Goal: Information Seeking & Learning: Learn about a topic

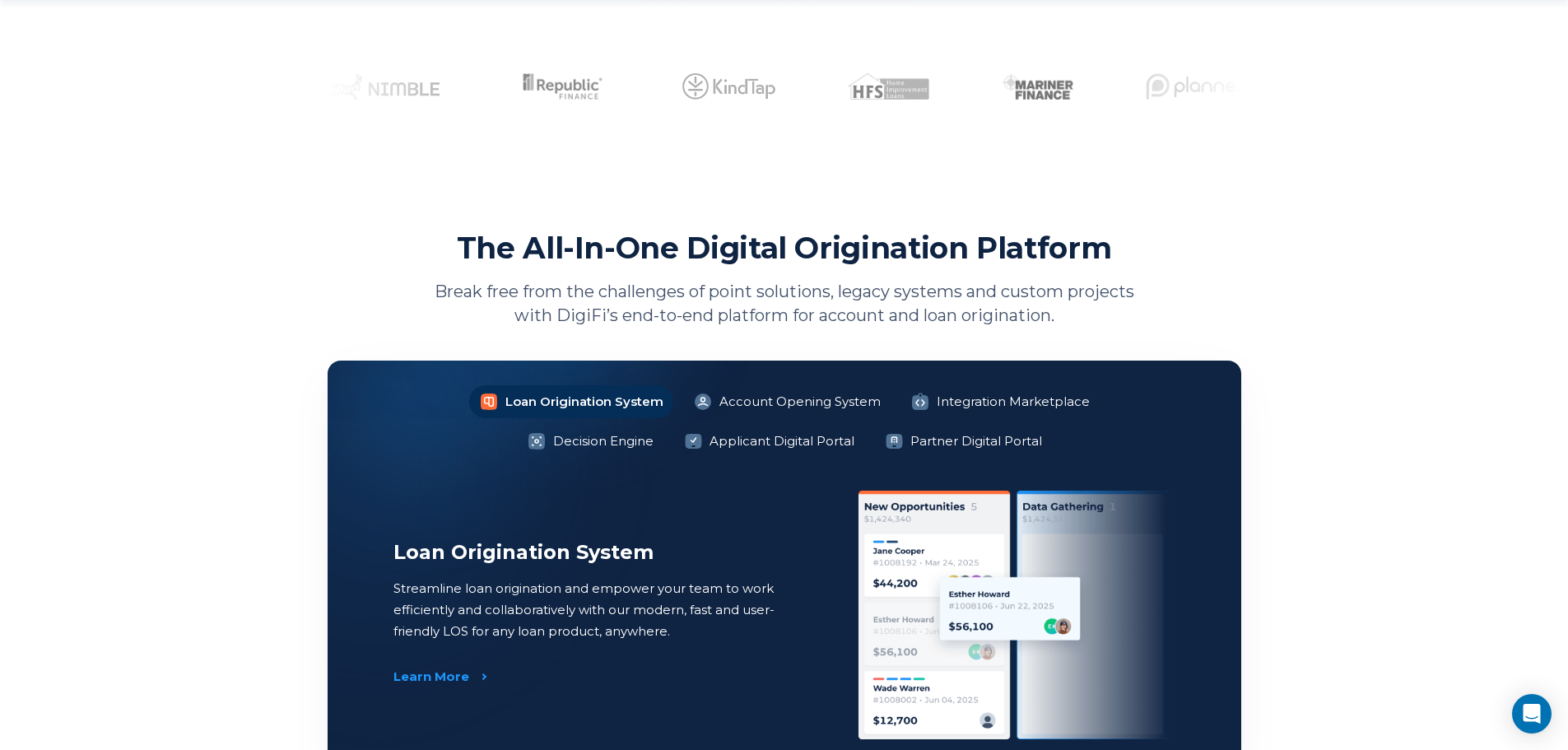
scroll to position [1070, 0]
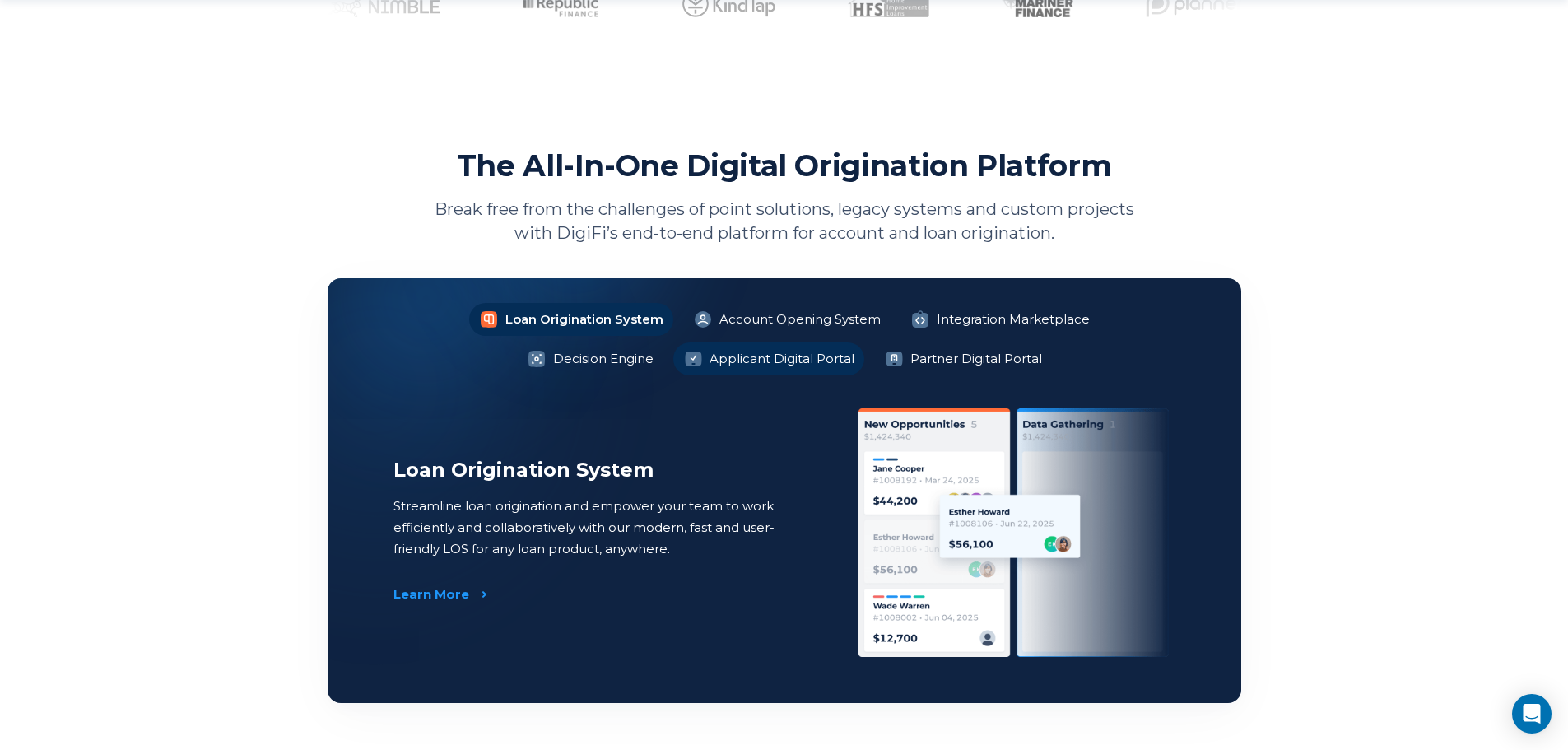
click at [696, 363] on li "Applicant Digital Portal" at bounding box center [769, 359] width 191 height 33
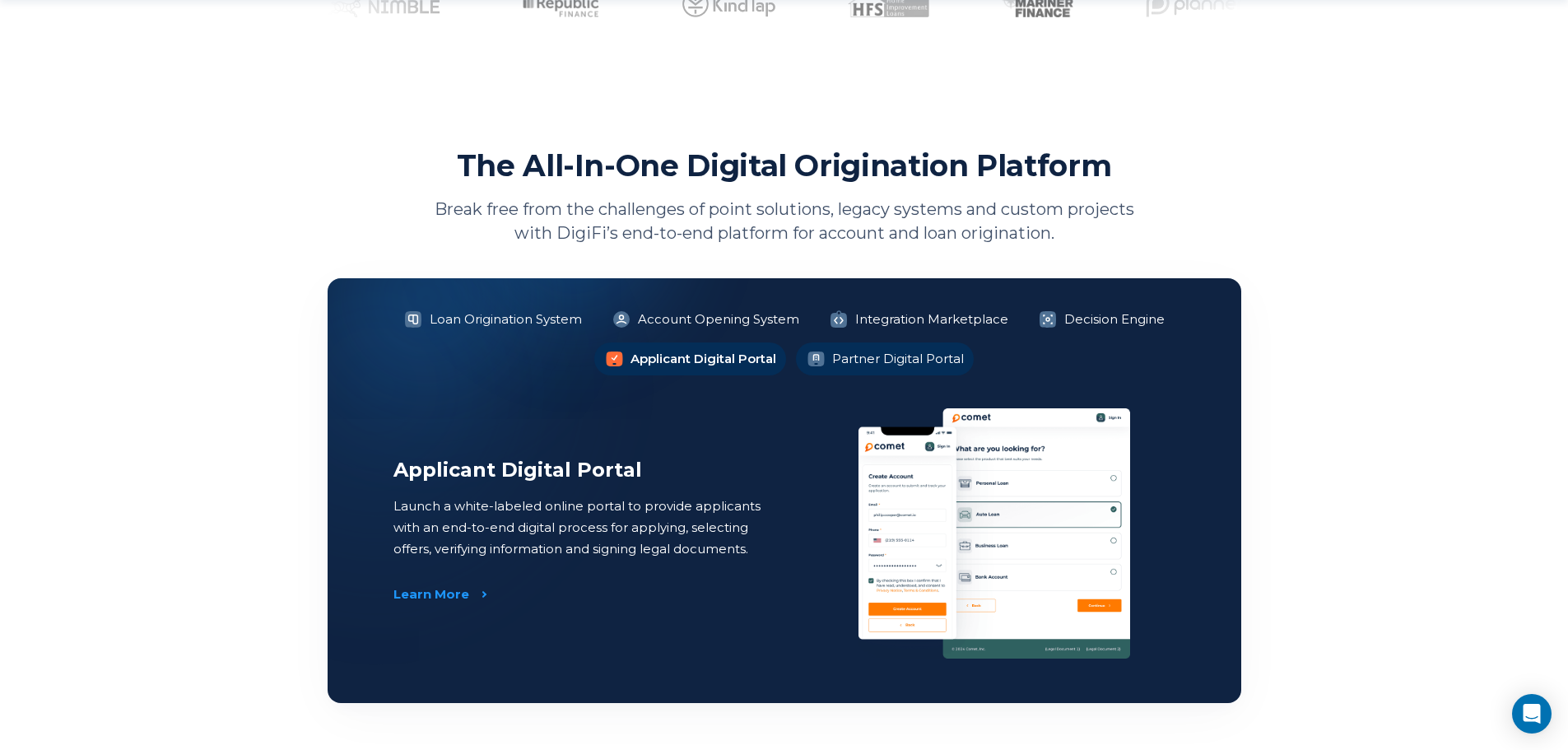
click at [923, 356] on li "Partner Digital Portal" at bounding box center [885, 359] width 178 height 33
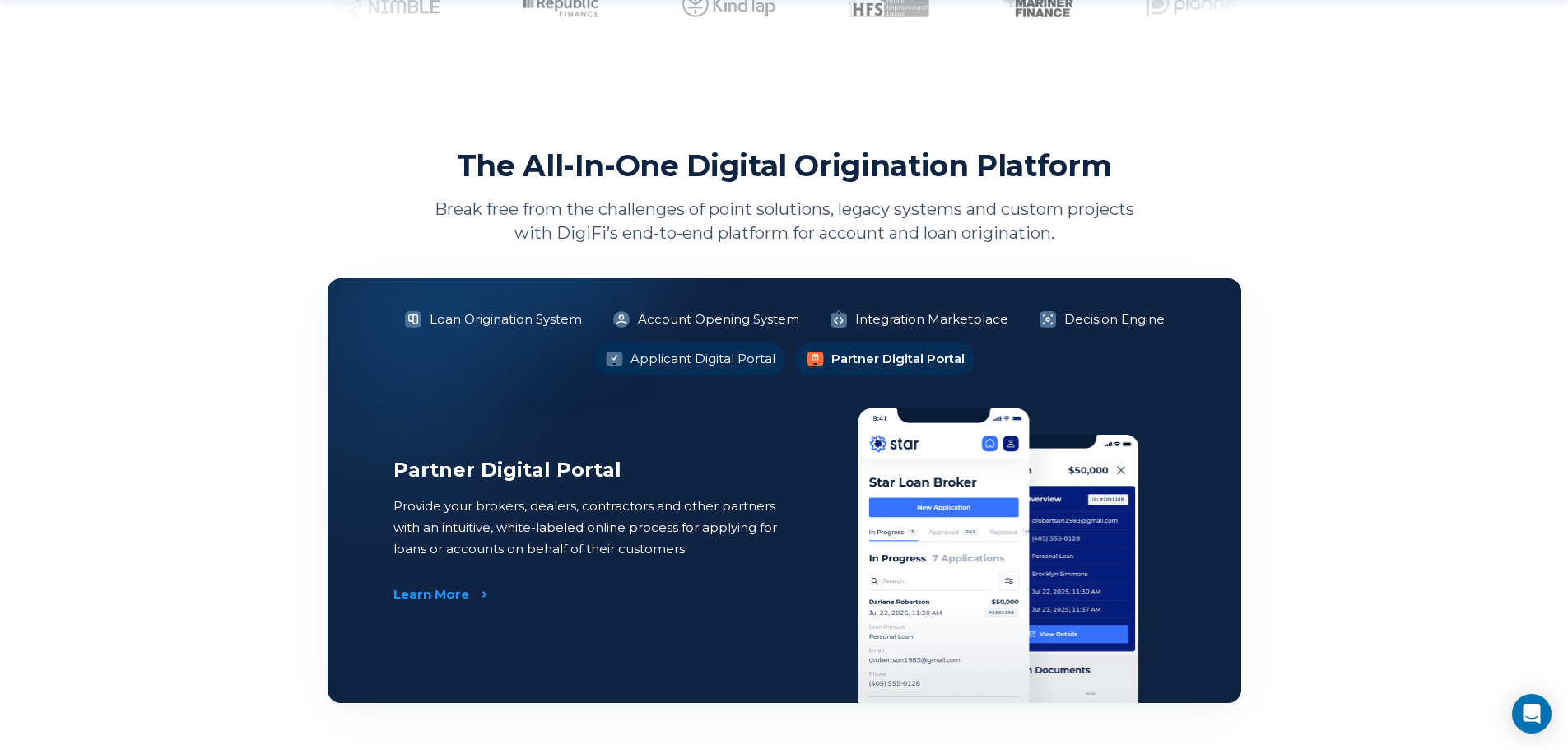
click at [670, 357] on li "Applicant Digital Portal" at bounding box center [689, 359] width 191 height 33
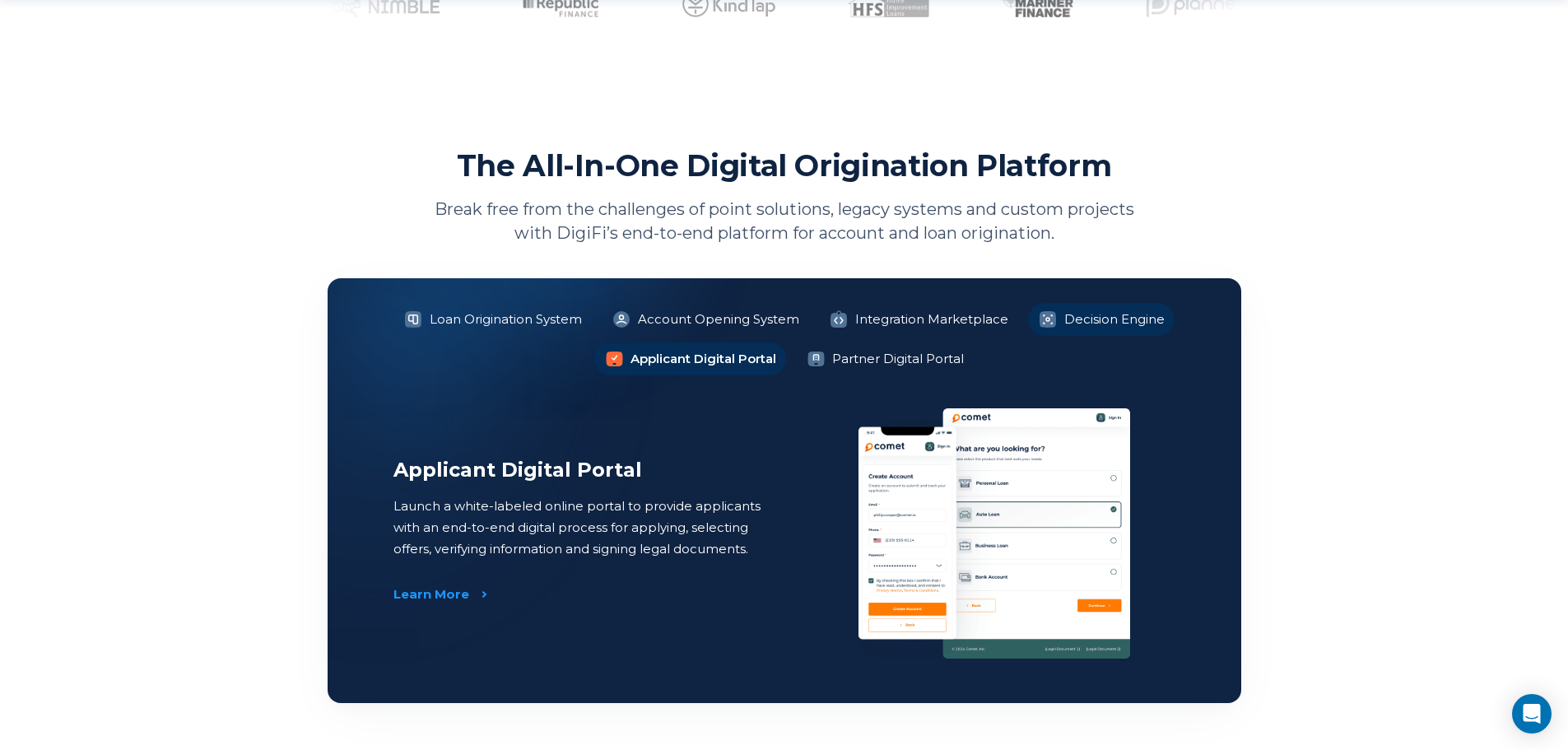
click at [1134, 321] on li "Decision Engine" at bounding box center [1101, 319] width 146 height 33
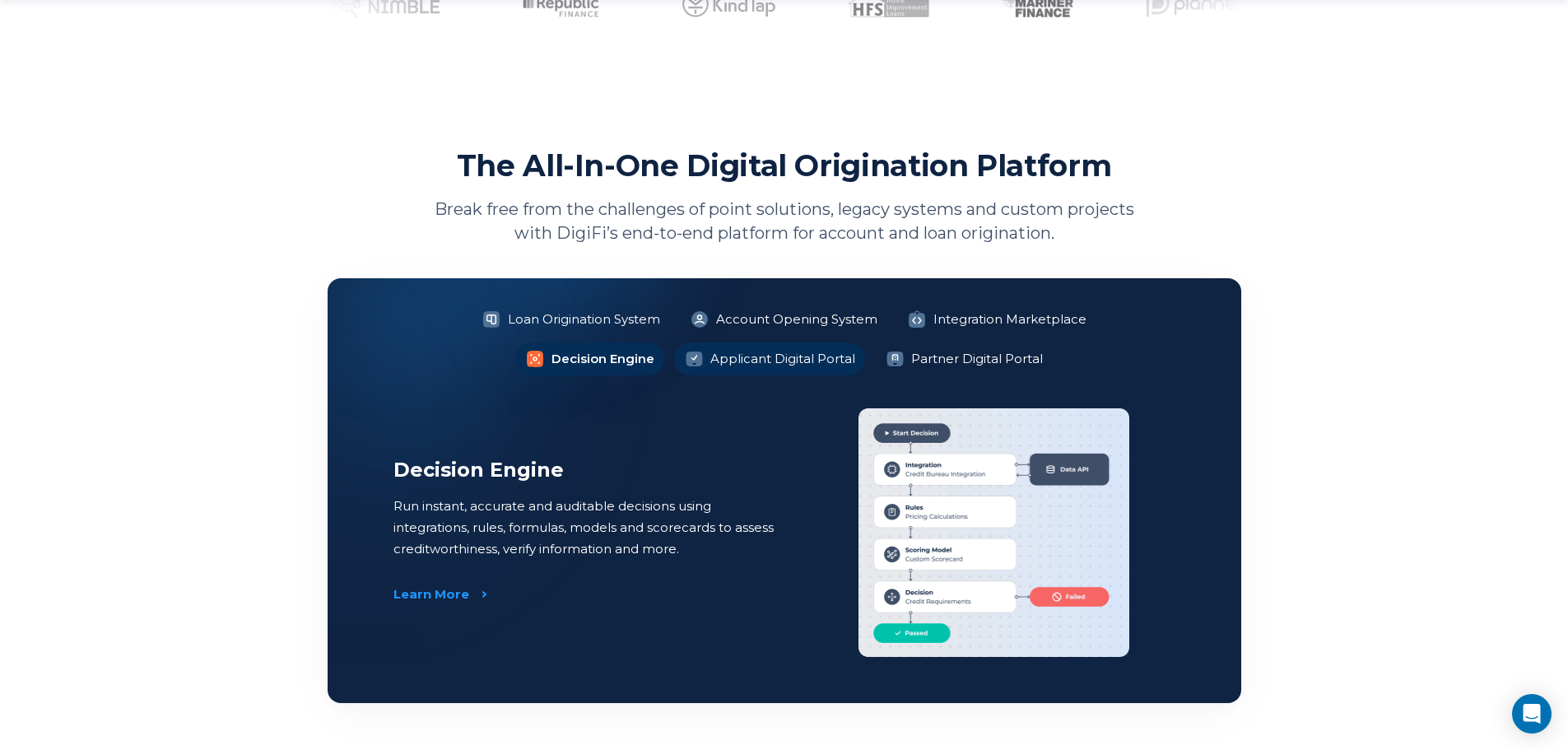
click at [693, 363] on li "Applicant Digital Portal" at bounding box center [769, 359] width 191 height 33
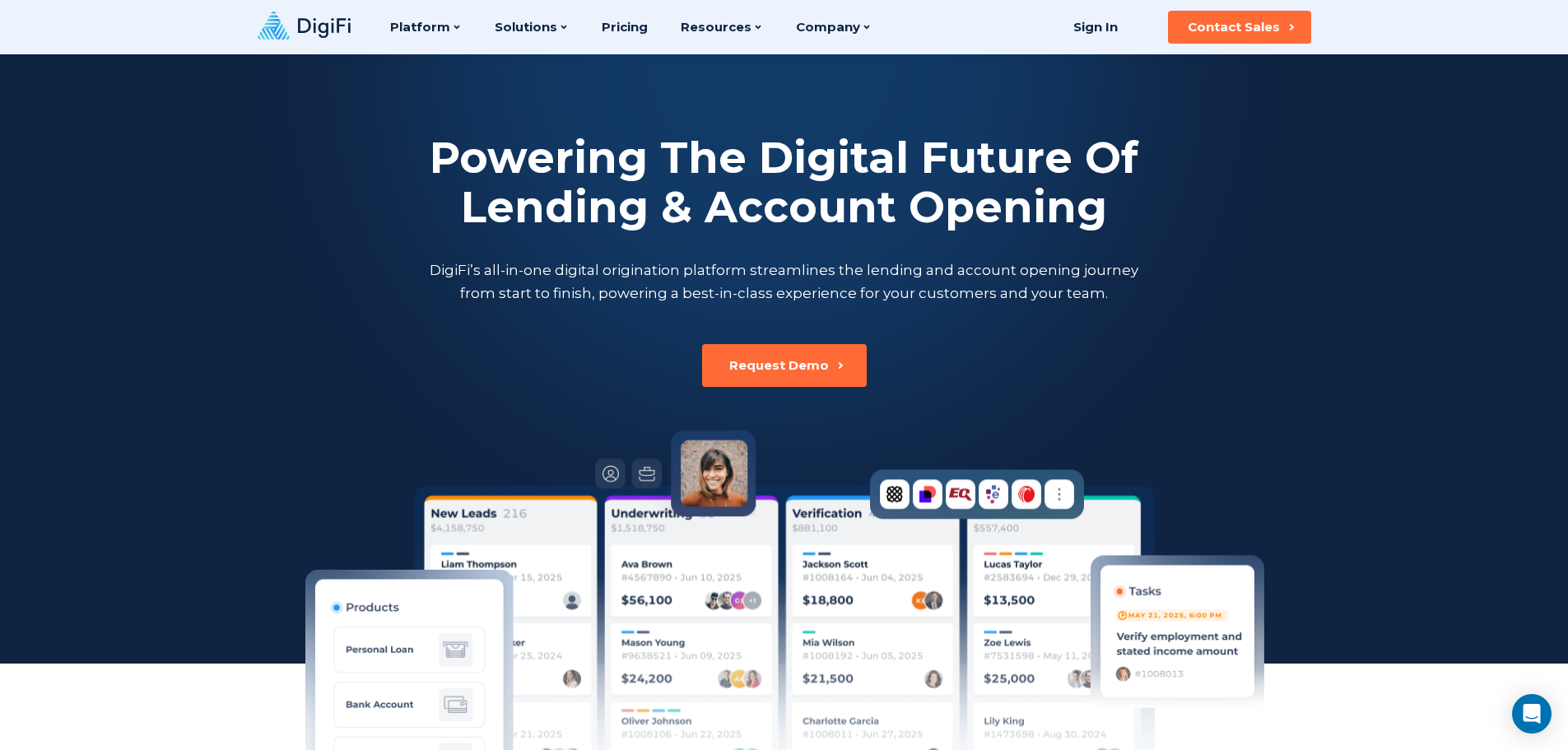
scroll to position [0, 0]
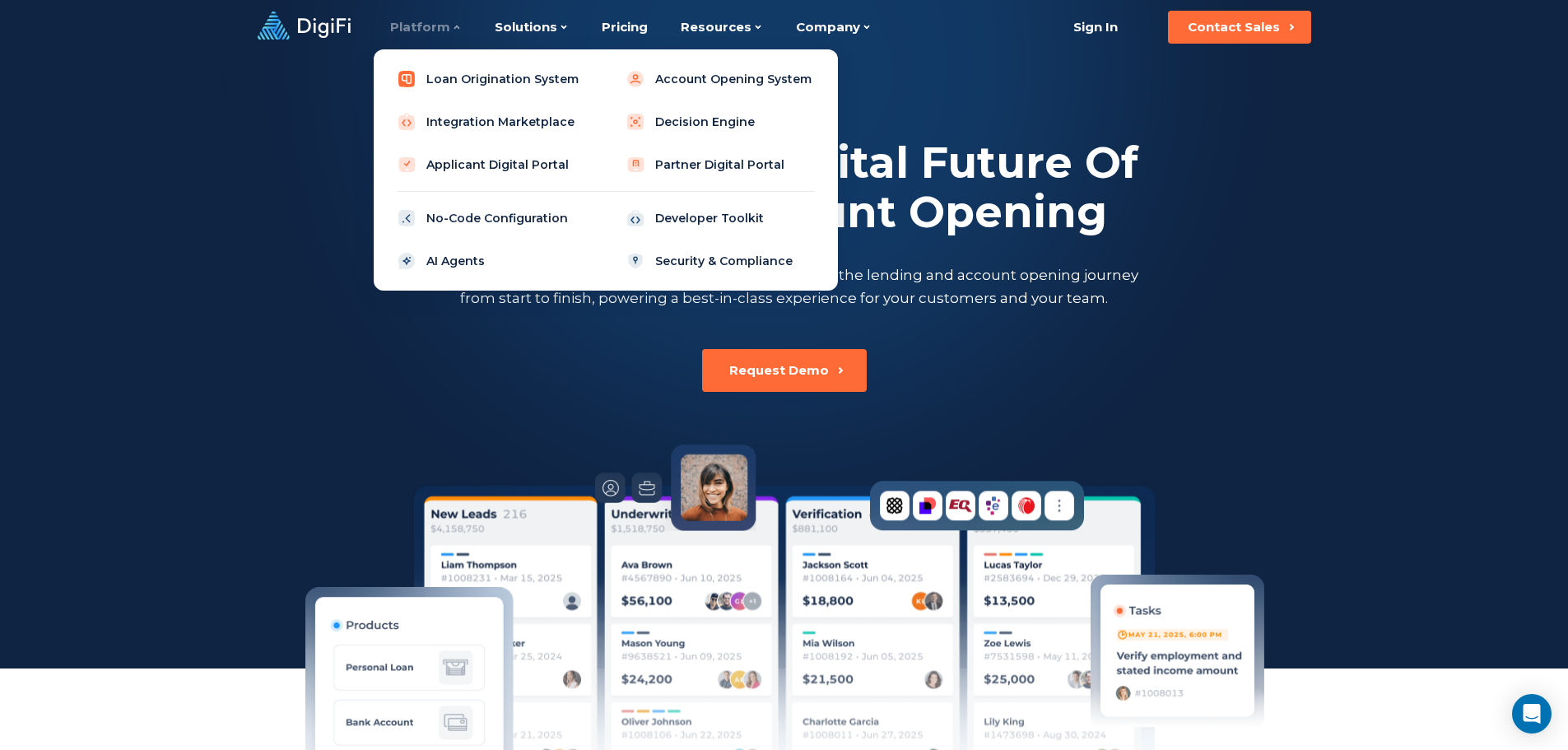
click at [475, 77] on link "Loan Origination System" at bounding box center [491, 79] width 209 height 33
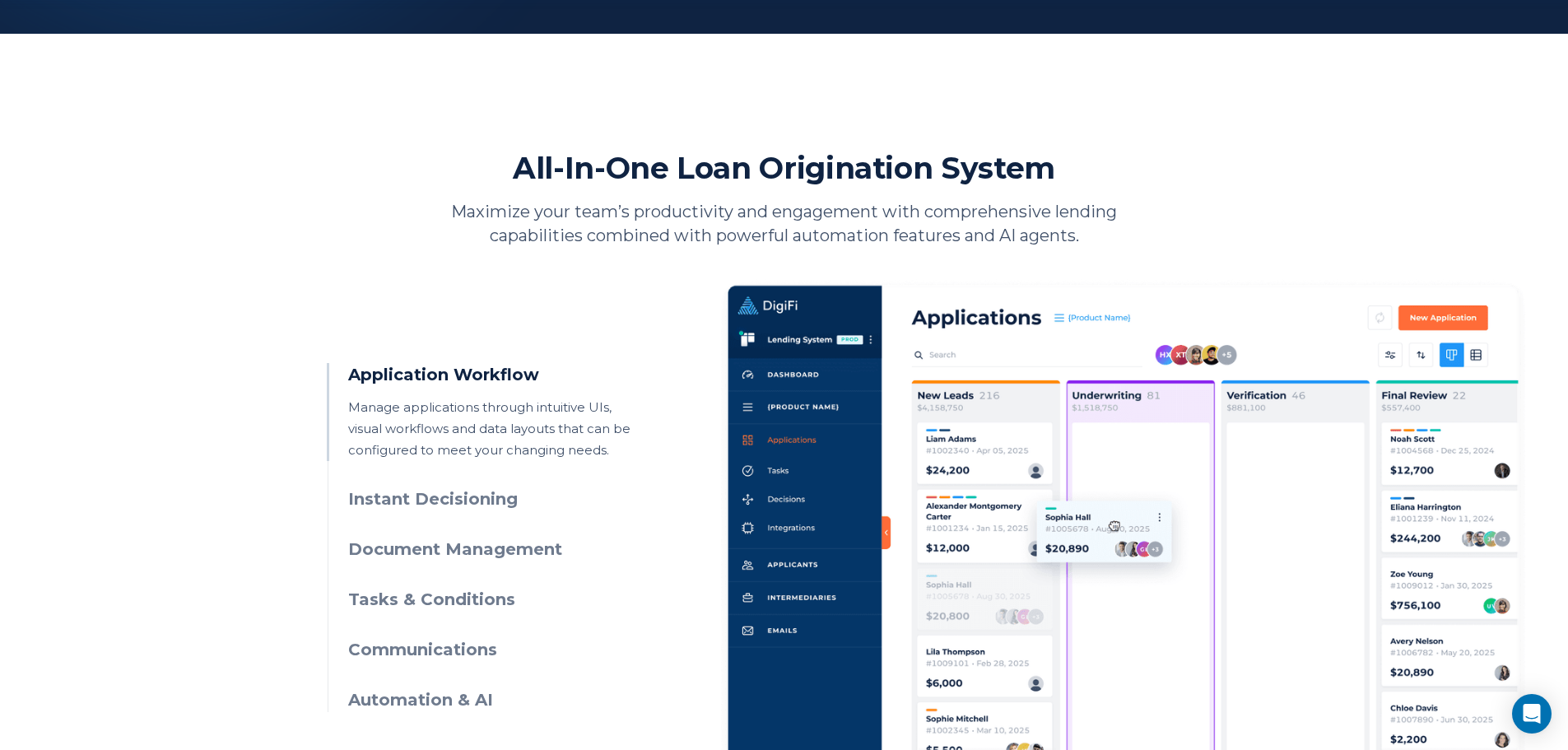
scroll to position [741, 0]
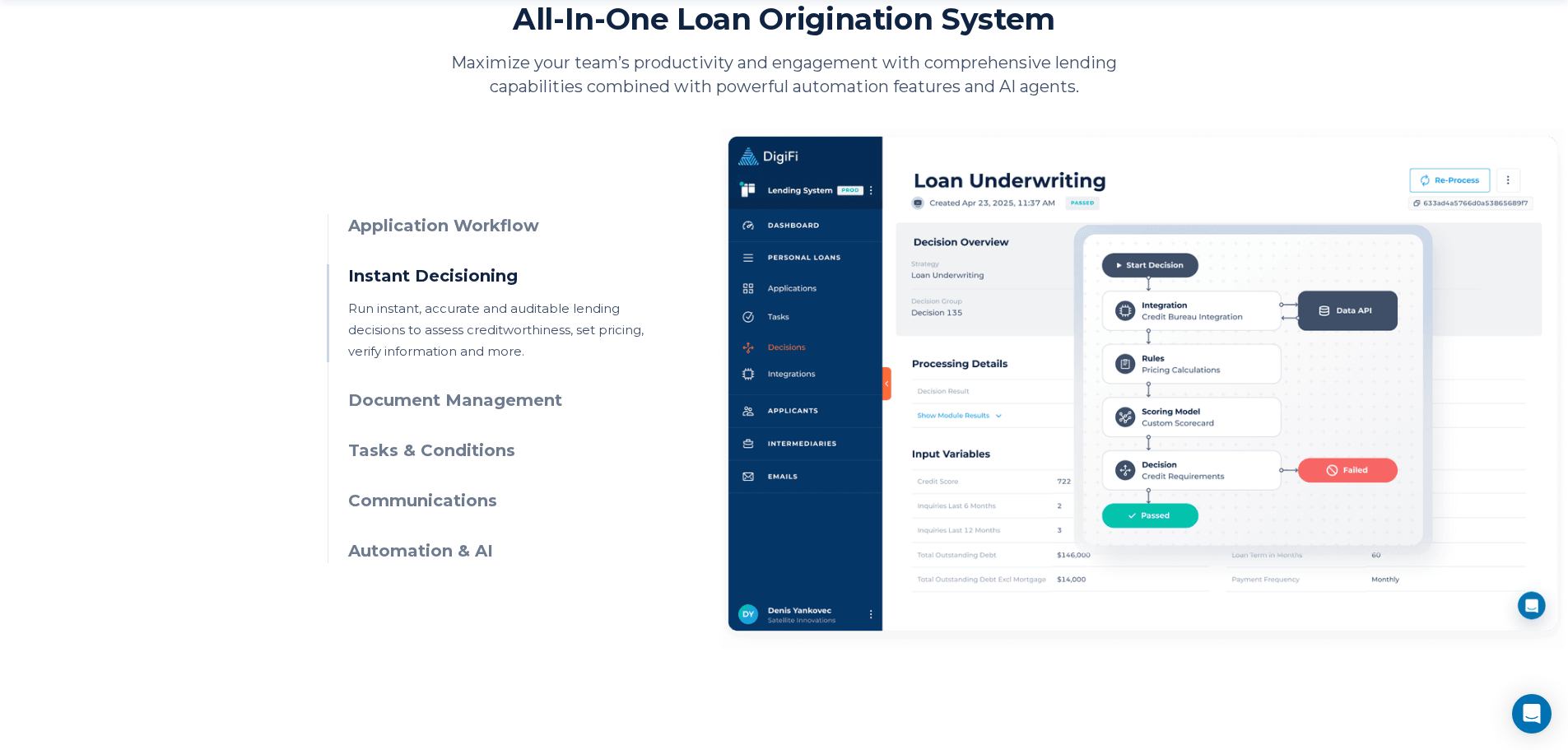
click at [478, 221] on h3 "Application Workflow" at bounding box center [497, 226] width 299 height 24
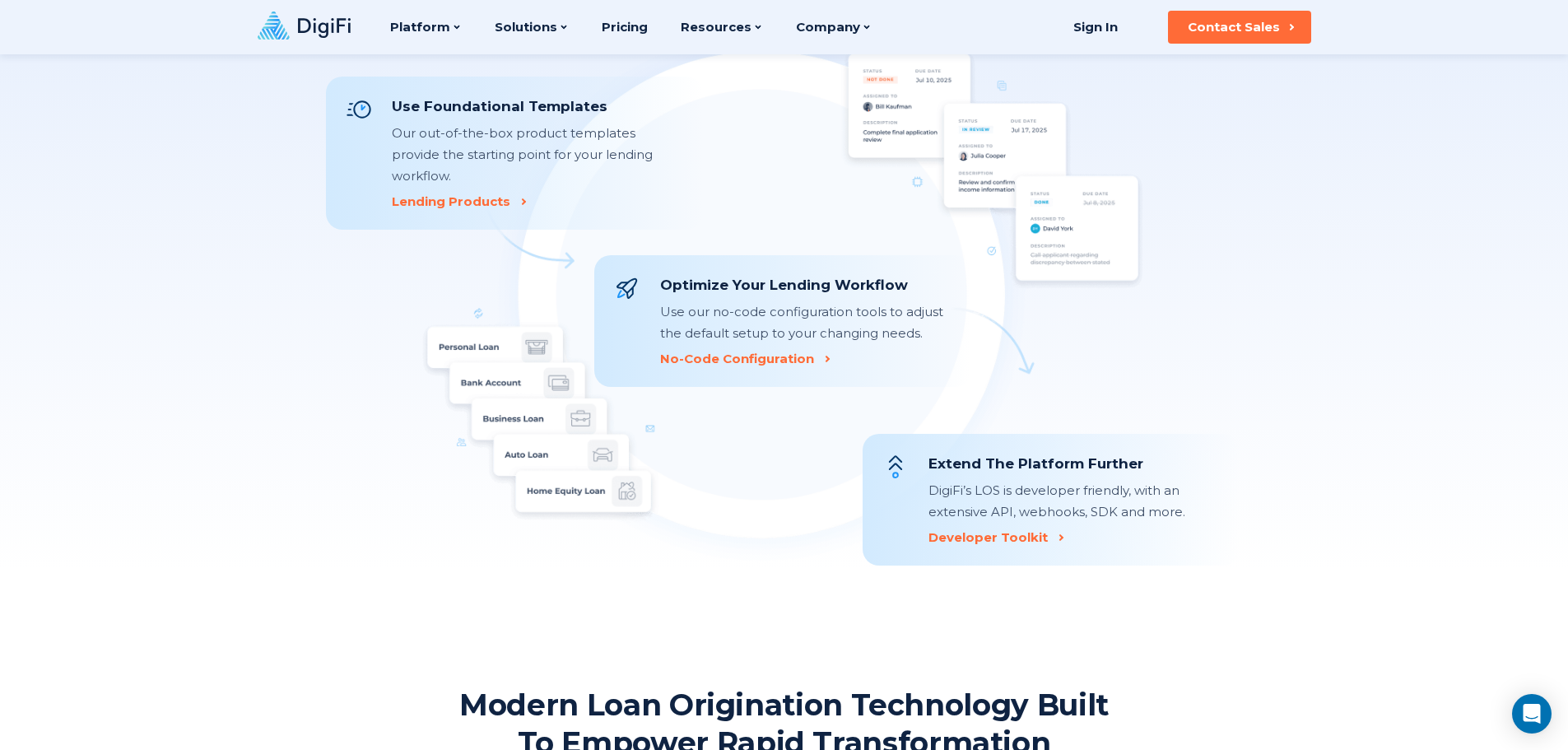
scroll to position [1647, 0]
